Goal: Information Seeking & Learning: Find specific page/section

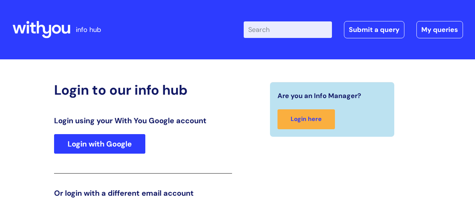
scroll to position [115, 0]
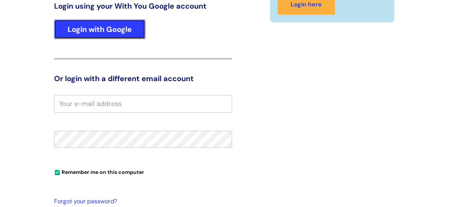
click at [85, 26] on link "Login with Google" at bounding box center [99, 30] width 91 height 20
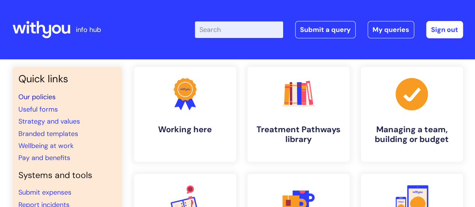
click at [39, 98] on link "Our policies" at bounding box center [36, 96] width 37 height 9
click at [46, 95] on link "Our policies" at bounding box center [36, 96] width 37 height 9
